Goal: Task Accomplishment & Management: Manage account settings

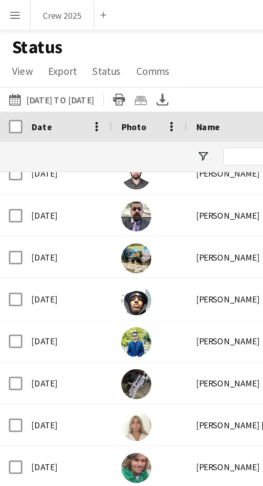
scroll to position [172, 0]
click at [23, 1] on button "Crew 2025 Close" at bounding box center [22, 5] width 23 height 10
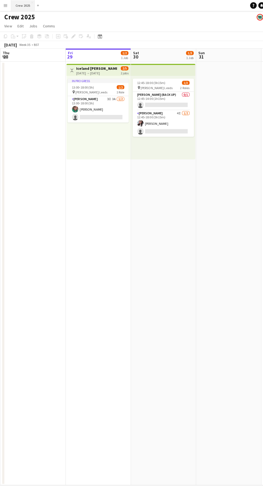
scroll to position [0, 129]
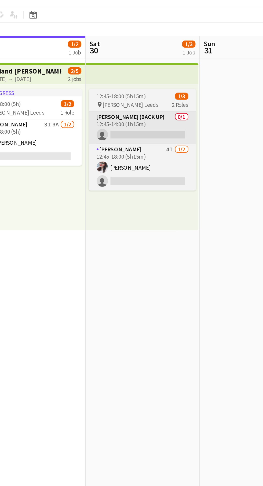
click at [149, 102] on app-card-role "[PERSON_NAME] (Back Up) 0/1 12:45-14:00 (1h15m) single-neutral-actions" at bounding box center [160, 99] width 60 height 18
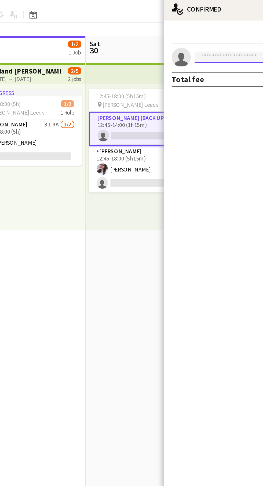
click at [196, 60] on input at bounding box center [220, 59] width 62 height 6
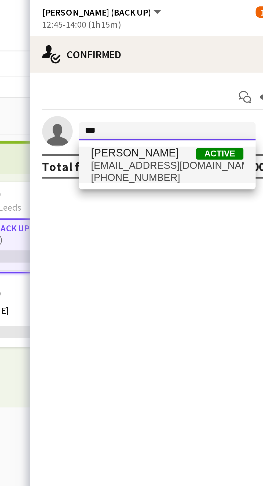
type input "***"
click at [226, 72] on span "[EMAIL_ADDRESS][DOMAIN_NAME]" at bounding box center [220, 71] width 54 height 4
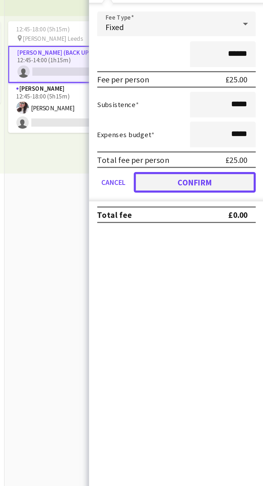
click at [235, 161] on button "Confirm" at bounding box center [227, 161] width 64 height 11
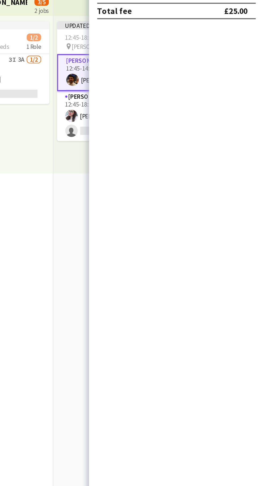
scroll to position [0, 167]
click at [154, 258] on app-date-cell "Updated 12:45-18:00 (5h15m) 2/3 pin [PERSON_NAME] Leeds 2 Roles [PERSON_NAME] (…" at bounding box center [185, 269] width 64 height 416
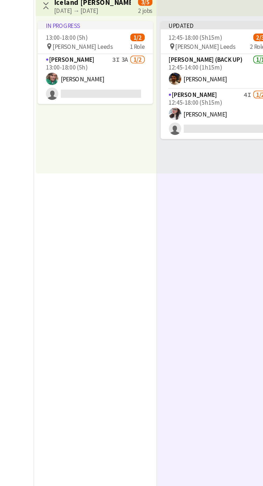
scroll to position [0, 109]
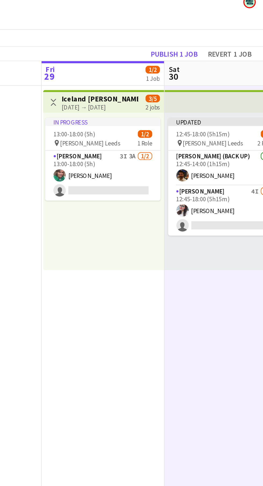
click at [187, 69] on h3 "Iceland [PERSON_NAME] Leeds" at bounding box center [177, 67] width 40 height 5
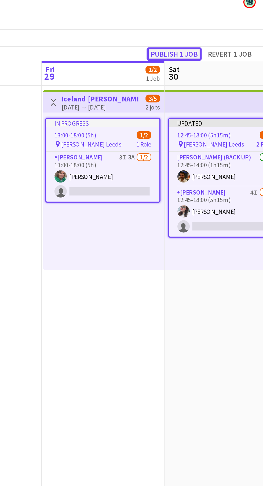
click at [212, 42] on button "Publish 1 job" at bounding box center [216, 44] width 29 height 7
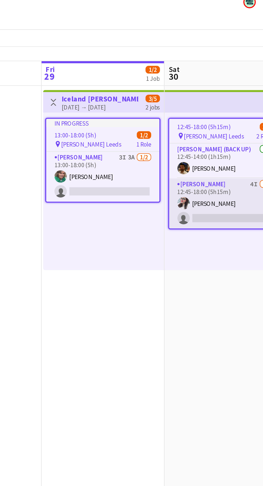
click at [242, 124] on app-card-role "Advert Walkers 4I [DATE] 12:45-18:00 (5h15m) [PERSON_NAME] Kasi single-neutral-…" at bounding box center [243, 122] width 59 height 26
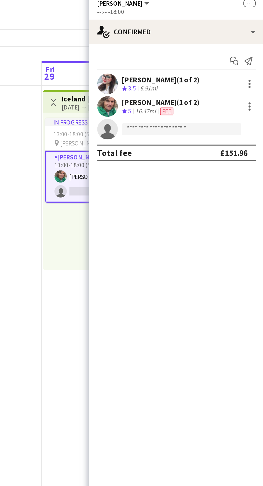
click at [219, 62] on div "Crew rating 3.5 6.91mi" at bounding box center [209, 62] width 41 height 5
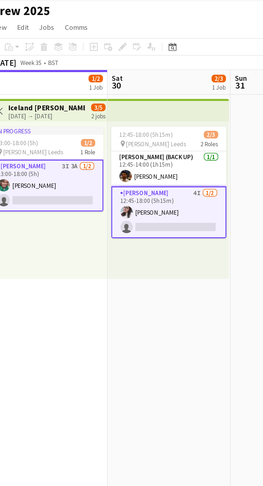
scroll to position [0, 213]
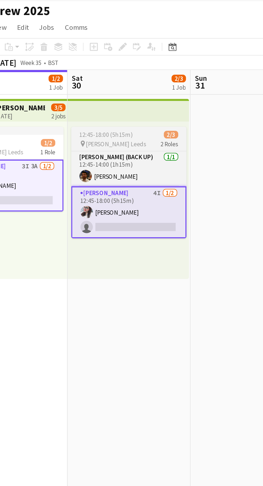
click at [84, 125] on app-card-role "Advert Walkers 4I [DATE] 12:45-18:00 (5h15m) [PERSON_NAME] Kasi single-neutral-…" at bounding box center [75, 121] width 60 height 27
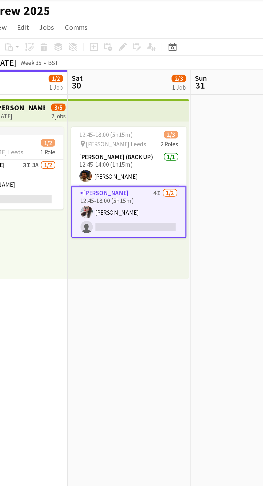
click at [85, 125] on app-card-role "Advert Walkers 4I [DATE] 12:45-18:00 (5h15m) [PERSON_NAME] Kasi single-neutral-…" at bounding box center [75, 121] width 60 height 27
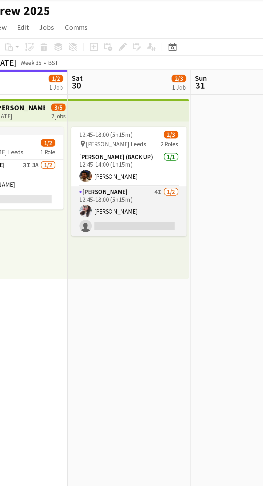
click at [87, 123] on app-card-role "Advert Walkers 4I [DATE] 12:45-18:00 (5h15m) [PERSON_NAME] Kasi single-neutral-…" at bounding box center [75, 121] width 60 height 26
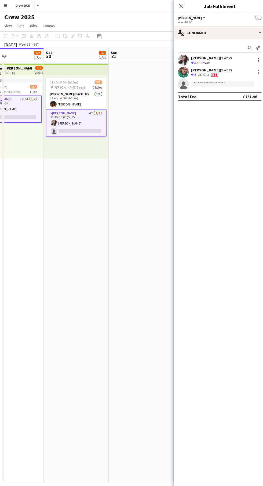
click at [203, 62] on div "6.91mi" at bounding box center [202, 62] width 11 height 5
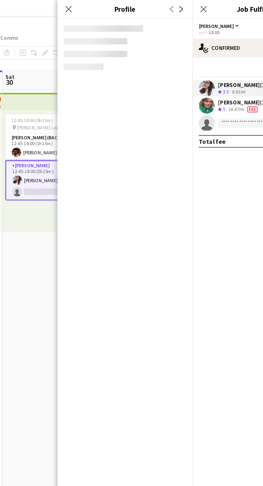
click at [200, 60] on div "6.91mi" at bounding box center [202, 62] width 11 height 5
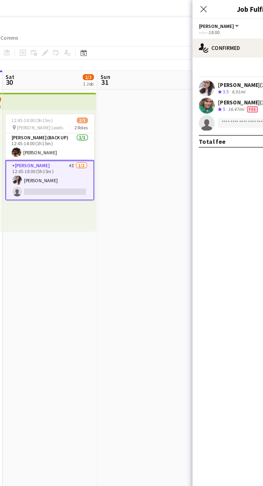
click at [198, 58] on div "[PERSON_NAME] (1 of 2)" at bounding box center [209, 57] width 41 height 5
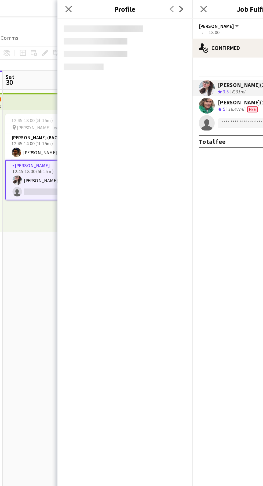
click at [65, 170] on app-date-cell "12:45-18:00 (5h15m) 2/3 pin [PERSON_NAME] Leeds 2 Roles [PERSON_NAME] (Back Up)…" at bounding box center [75, 269] width 64 height 416
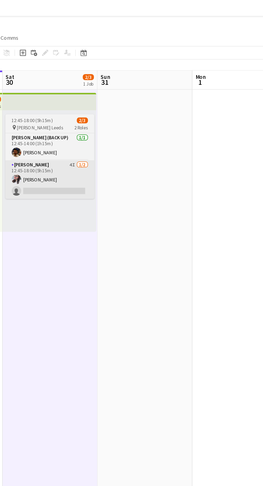
click at [71, 117] on app-card-role "Advert Walkers 4I [DATE] 12:45-18:00 (5h15m) [PERSON_NAME] Kasi single-neutral-…" at bounding box center [75, 121] width 60 height 26
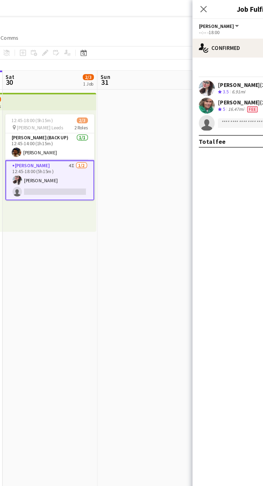
click at [72, 120] on app-card-role "Advert Walkers 4I [DATE] 12:45-18:00 (5h15m) [PERSON_NAME] Kasi single-neutral-…" at bounding box center [75, 121] width 60 height 27
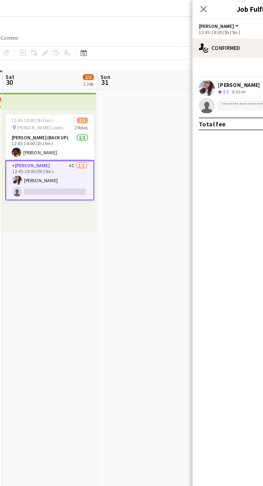
click at [203, 61] on div "6.91mi" at bounding box center [202, 62] width 11 height 5
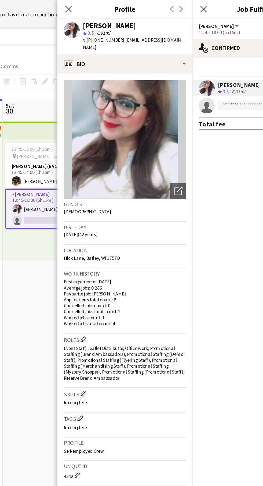
click at [67, 194] on app-date-cell "12:45-18:00 (5h15m) 2/3 pin [PERSON_NAME] Leeds 2 Roles [PERSON_NAME] (Back Up)…" at bounding box center [75, 288] width 64 height 416
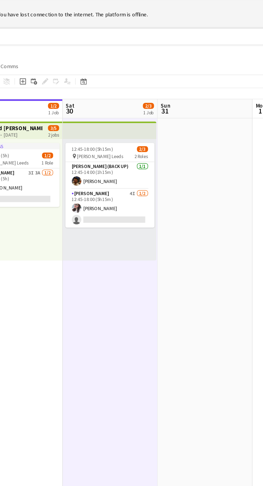
scroll to position [0, 170]
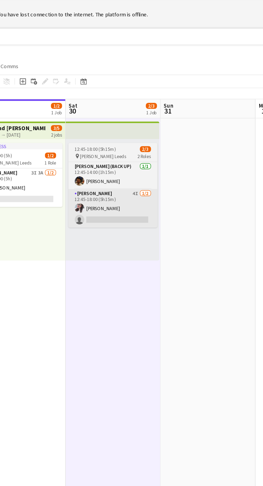
click at [113, 140] on app-card-role "Advert Walkers 4I [DATE] 12:45-18:00 (5h15m) [PERSON_NAME] Kasi single-neutral-…" at bounding box center [118, 141] width 60 height 26
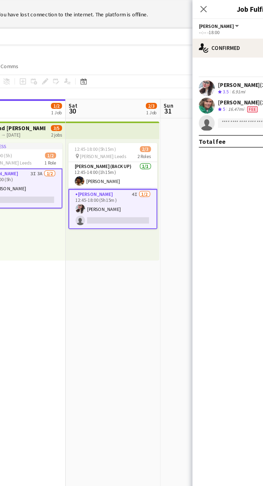
click at [115, 141] on app-card-role "Advert Walkers 4I [DATE] 12:45-18:00 (5h15m) [PERSON_NAME] Kasi single-neutral-…" at bounding box center [118, 141] width 60 height 27
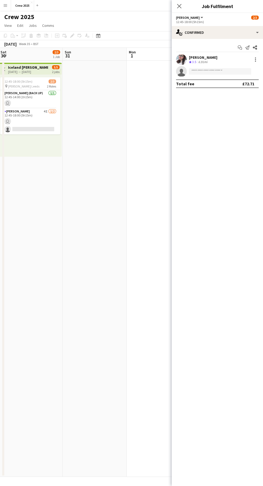
scroll to position [0, 0]
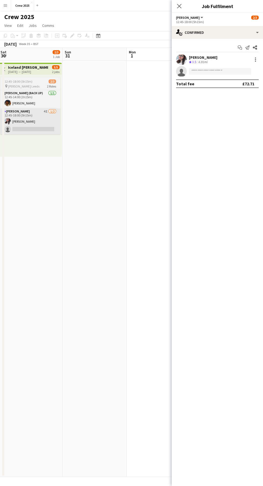
click at [37, 124] on app-card-role "Advert Walkers 4I [DATE] 12:45-18:00 (5h15m) [PERSON_NAME] Kasi single-neutral-…" at bounding box center [30, 121] width 60 height 26
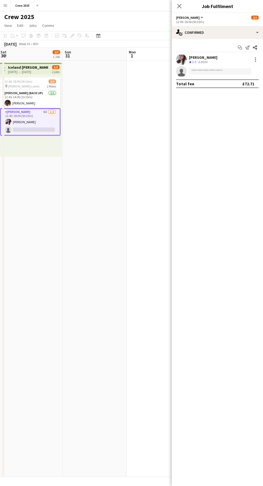
click at [41, 124] on app-card-role "Advert Walkers 4I [DATE] 12:45-18:00 (5h15m) [PERSON_NAME] Kasi single-neutral-…" at bounding box center [30, 121] width 60 height 27
click at [255, 60] on div at bounding box center [255, 59] width 6 height 6
click at [237, 71] on span "Edit fee" at bounding box center [237, 69] width 33 height 5
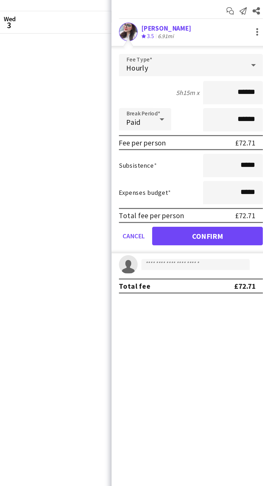
scroll to position [0, 160]
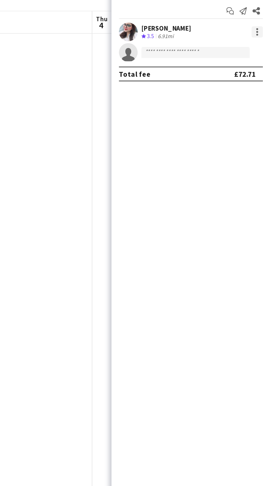
click at [255, 61] on div at bounding box center [255, 61] width 1 height 1
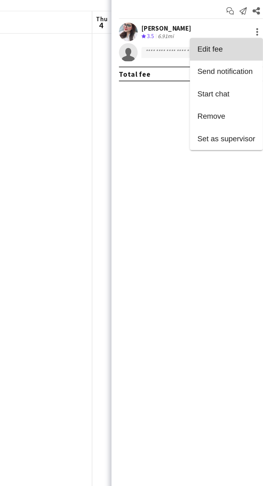
click at [241, 69] on span "Edit fee" at bounding box center [237, 69] width 33 height 5
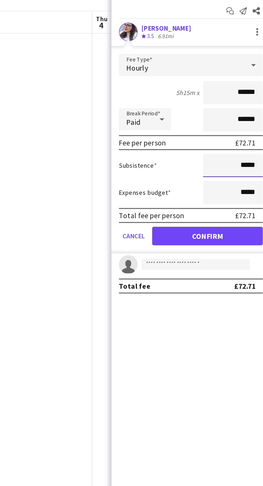
click at [245, 138] on input "*****" at bounding box center [241, 136] width 34 height 13
click at [246, 138] on input "*****" at bounding box center [241, 136] width 34 height 13
click at [247, 137] on input "*****" at bounding box center [241, 136] width 34 height 13
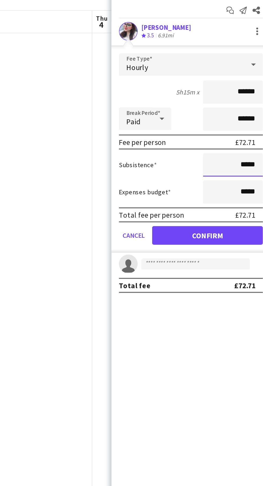
scroll to position [0, 0]
click at [249, 137] on input "*****" at bounding box center [241, 136] width 34 height 13
click at [249, 135] on input "*****" at bounding box center [241, 136] width 34 height 13
type input "**"
type input "*****"
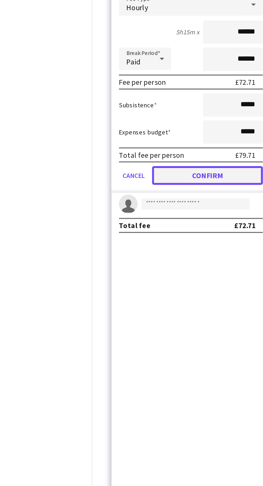
click at [235, 180] on button "Confirm" at bounding box center [227, 176] width 64 height 11
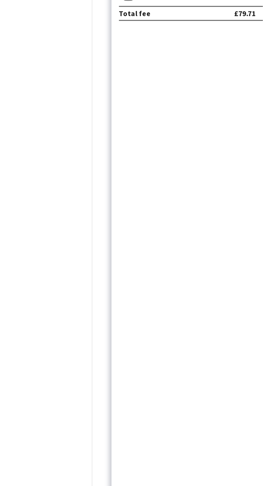
click at [141, 176] on app-date-cell at bounding box center [129, 269] width 64 height 416
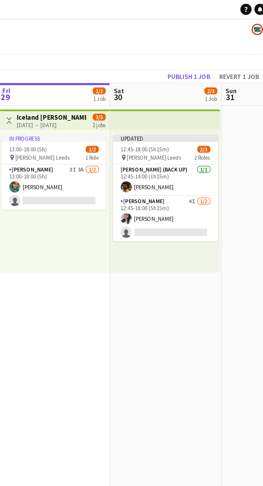
scroll to position [0, 154]
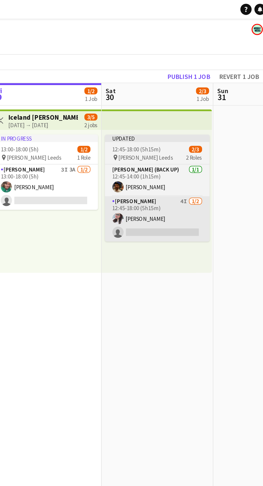
click at [190, 128] on app-card-role "Advert Walkers 4I [DATE] 12:45-18:00 (5h15m) [PERSON_NAME] Kasi single-neutral-…" at bounding box center [198, 126] width 60 height 26
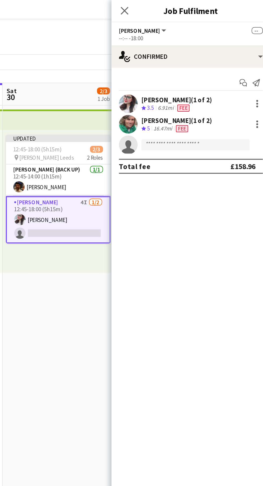
scroll to position [0, 212]
click at [255, 60] on div at bounding box center [255, 59] width 1 height 1
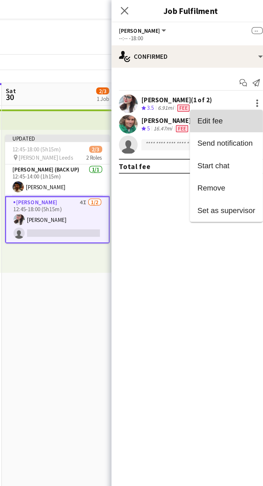
click at [240, 72] on button "Edit fee" at bounding box center [238, 69] width 42 height 13
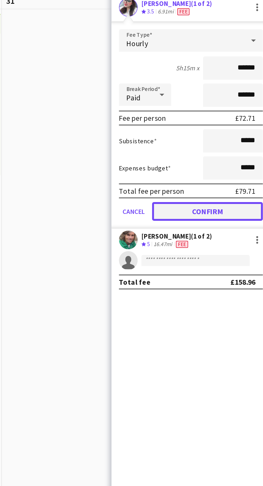
click at [210, 179] on button "Confirm" at bounding box center [227, 176] width 64 height 11
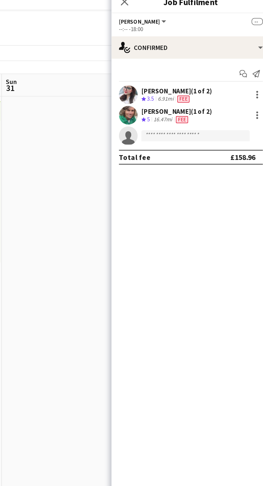
click at [130, 135] on app-date-cell at bounding box center [141, 269] width 64 height 416
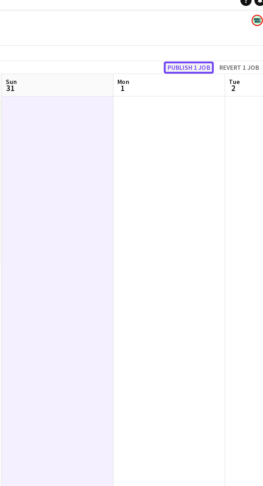
click at [219, 44] on button "Publish 1 job" at bounding box center [216, 44] width 29 height 7
